Goal: Task Accomplishment & Management: Use online tool/utility

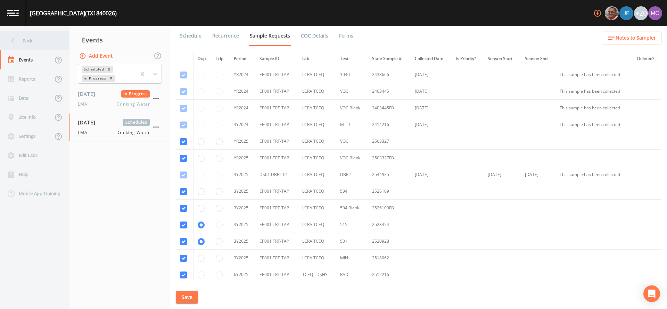
click at [34, 48] on div "Back" at bounding box center [31, 40] width 63 height 19
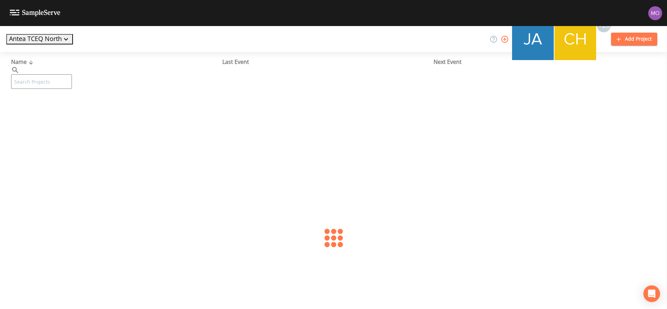
click at [49, 74] on input "text" at bounding box center [41, 81] width 61 height 15
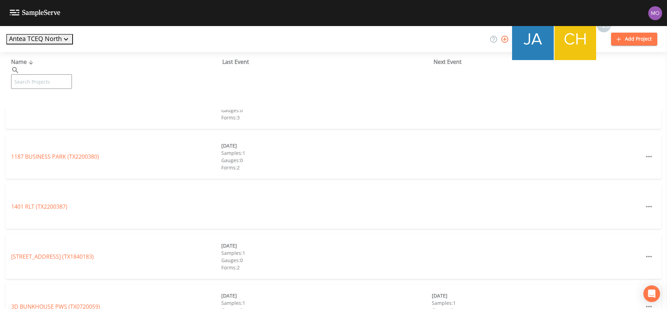
paste input "TX0180033"
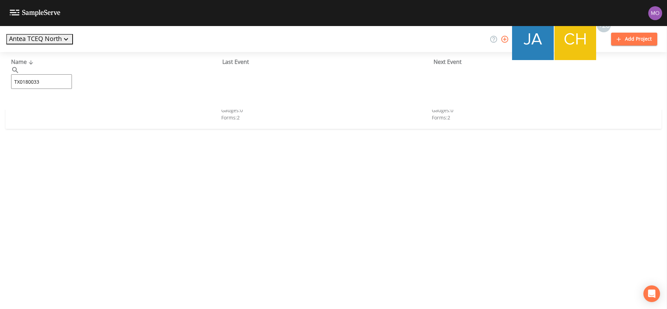
type input "TX0180033"
click at [49, 106] on link "CS WATER (TX0180033)" at bounding box center [40, 107] width 59 height 8
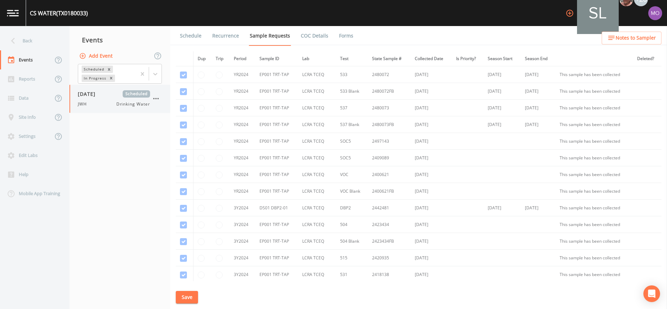
click at [95, 97] on span "[DATE]" at bounding box center [89, 93] width 23 height 7
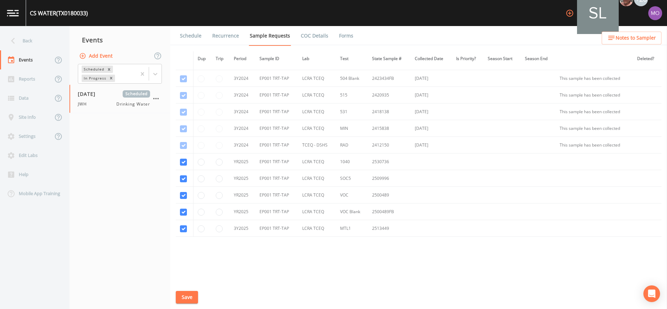
scroll to position [174, 0]
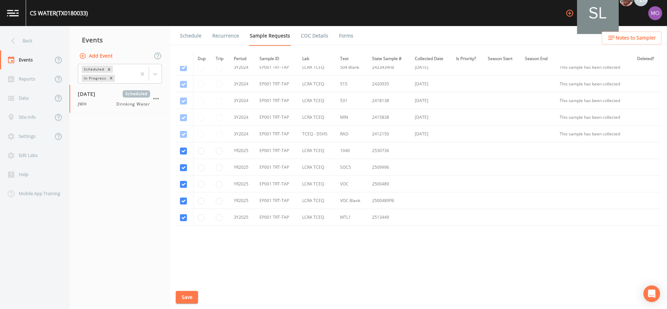
click at [213, 173] on td at bounding box center [221, 167] width 18 height 17
click at [220, 169] on input "radio" at bounding box center [219, 167] width 7 height 7
radio input "true"
click at [189, 302] on button "Save" at bounding box center [187, 297] width 22 height 13
click at [184, 290] on div "Schedule Recurrence Sample Requests COC Details Forms Dup Trip Period Sample ID…" at bounding box center [418, 167] width 497 height 283
